Goal: Task Accomplishment & Management: Use online tool/utility

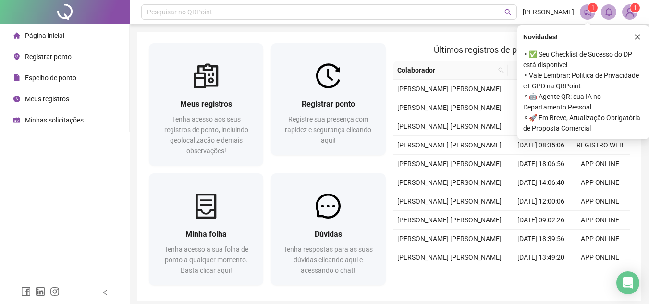
click at [48, 160] on div "Página inicial Registrar ponto Espelho de ponto Meus registros Minhas solicitaç…" at bounding box center [65, 140] width 130 height 281
click at [44, 56] on span "Registrar ponto" at bounding box center [48, 57] width 47 height 8
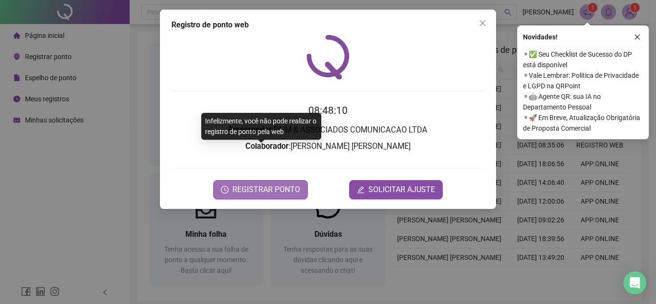
click at [288, 184] on span "REGISTRAR PONTO" at bounding box center [266, 190] width 68 height 12
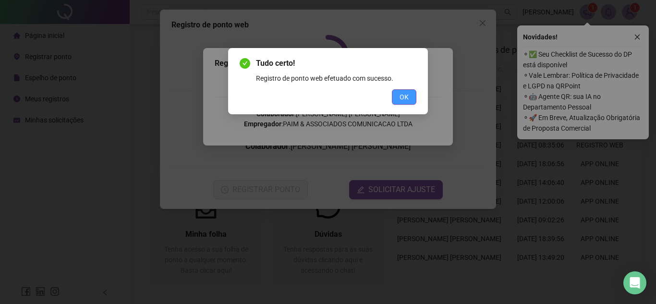
click at [414, 99] on button "OK" at bounding box center [404, 96] width 24 height 15
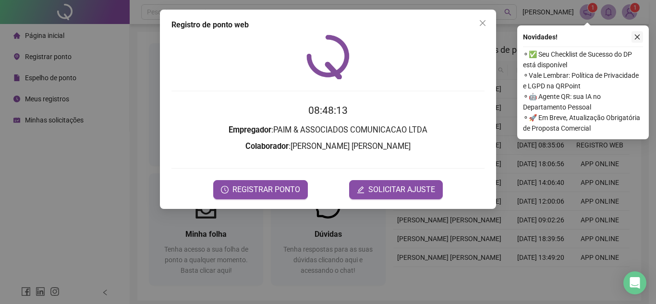
click at [639, 40] on icon "close" at bounding box center [637, 37] width 7 height 7
